Goal: Information Seeking & Learning: Learn about a topic

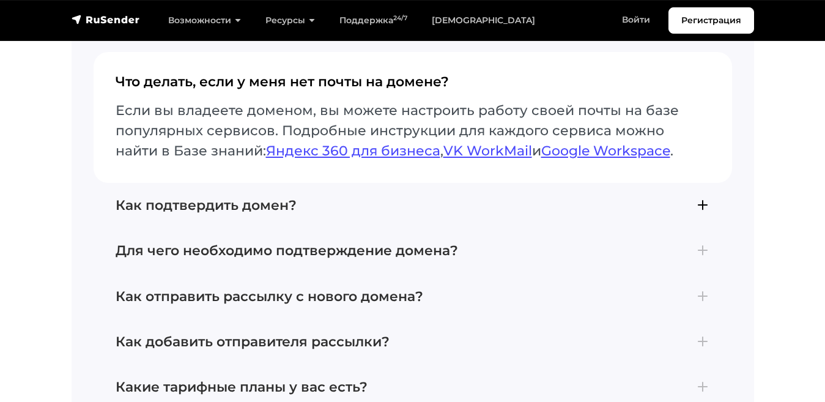
scroll to position [3326, 0]
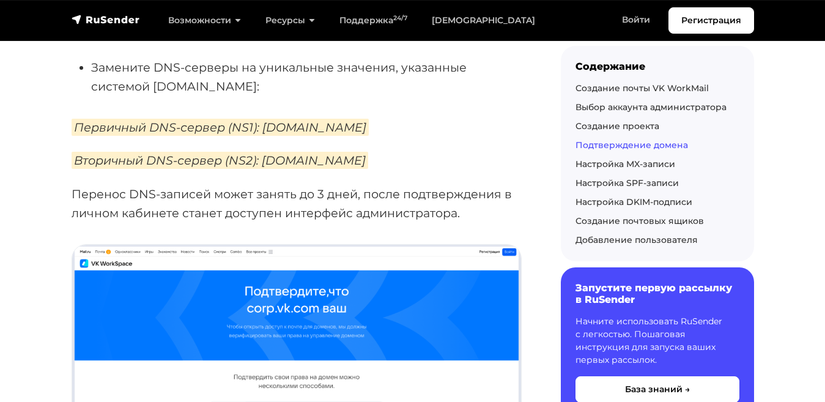
scroll to position [1928, 0]
